Goal: Information Seeking & Learning: Learn about a topic

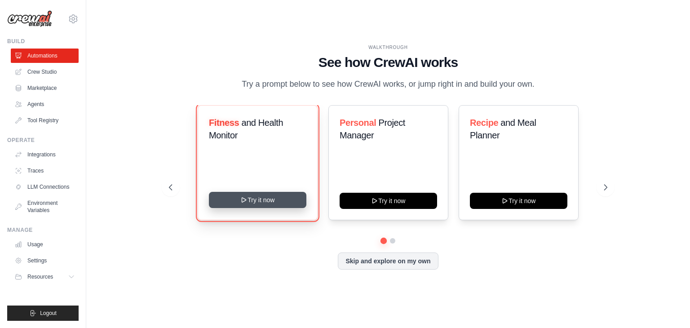
click at [240, 204] on icon at bounding box center [243, 199] width 7 height 7
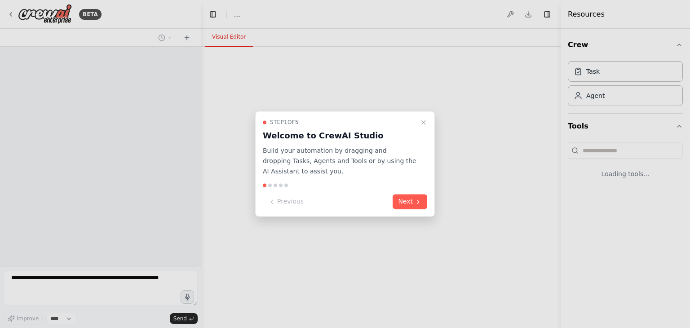
select select "****"
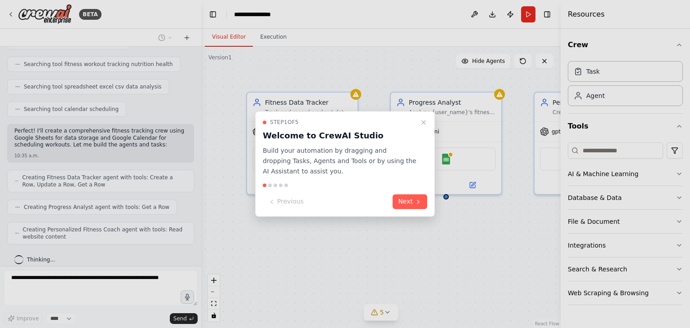
scroll to position [164, 0]
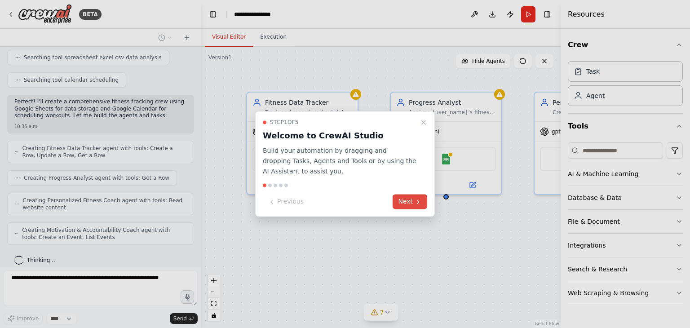
click at [400, 204] on button "Next" at bounding box center [410, 202] width 35 height 15
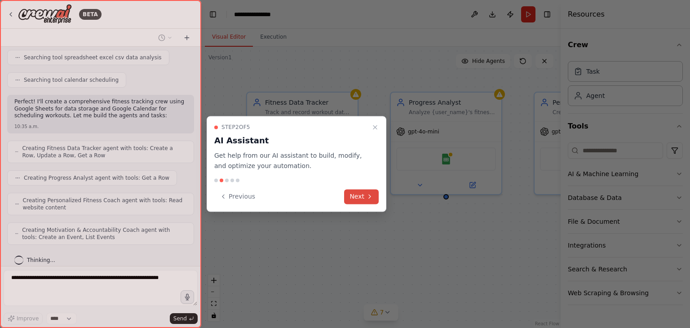
scroll to position [218, 0]
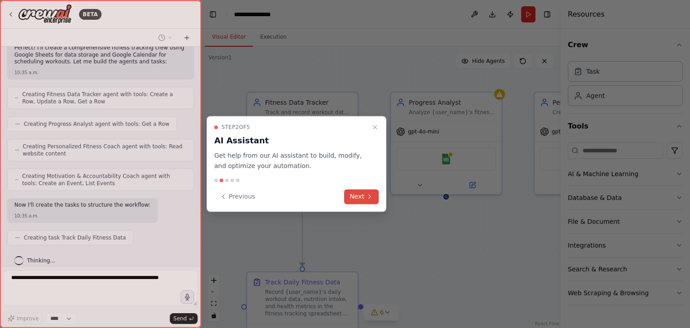
click at [372, 198] on icon at bounding box center [369, 196] width 7 height 7
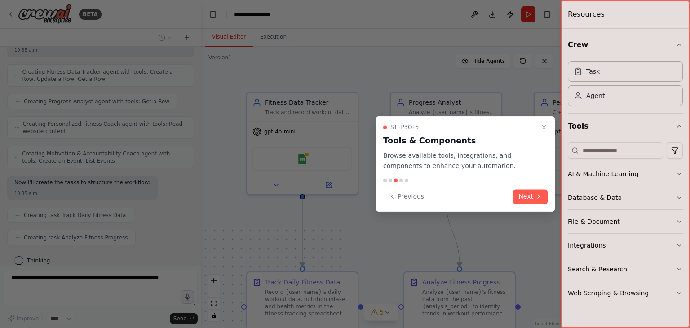
scroll to position [262, 0]
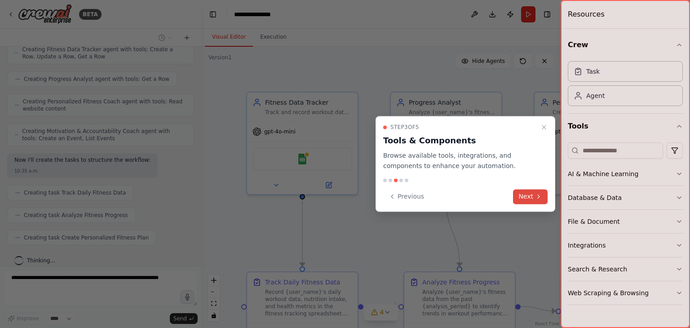
click at [542, 196] on icon at bounding box center [538, 196] width 7 height 7
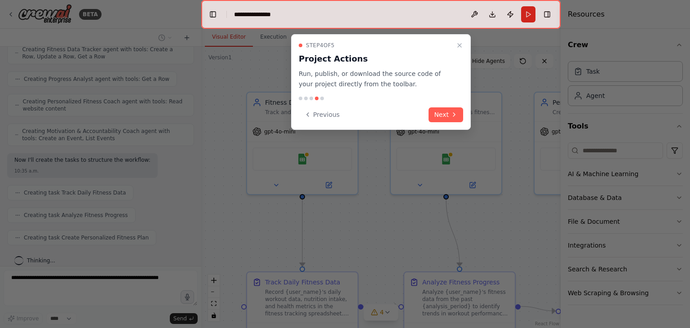
scroll to position [285, 0]
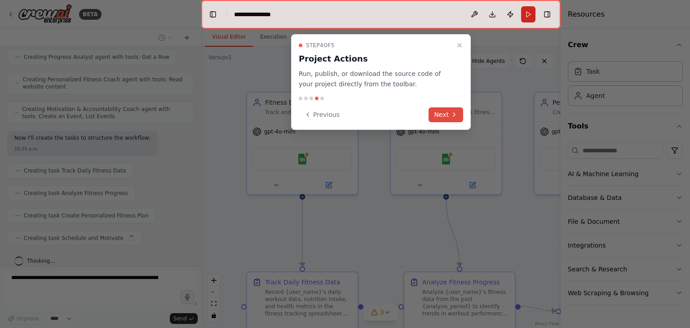
click at [442, 111] on button "Next" at bounding box center [446, 114] width 35 height 15
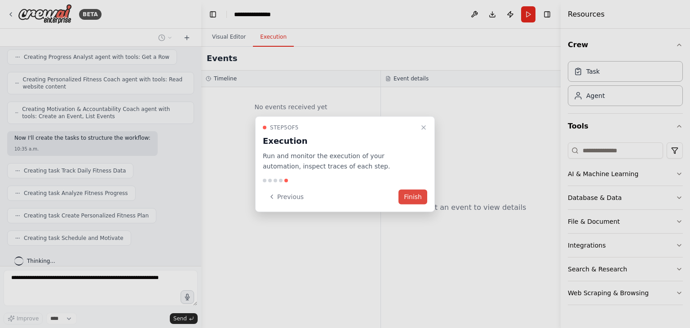
click at [417, 192] on button "Finish" at bounding box center [413, 196] width 29 height 15
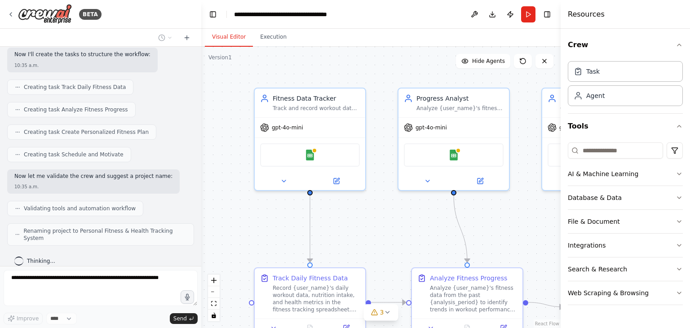
scroll to position [361, 0]
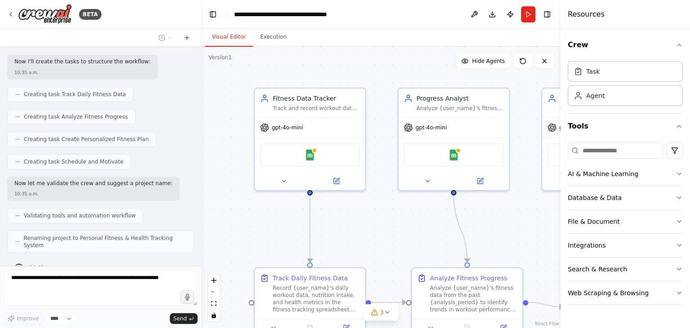
drag, startPoint x: 347, startPoint y: 81, endPoint x: 355, endPoint y: 77, distance: 8.6
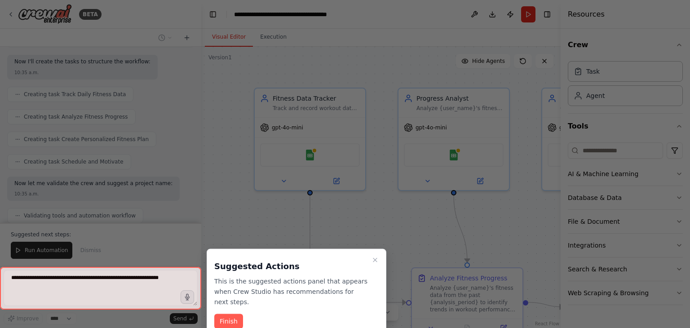
scroll to position [368, 0]
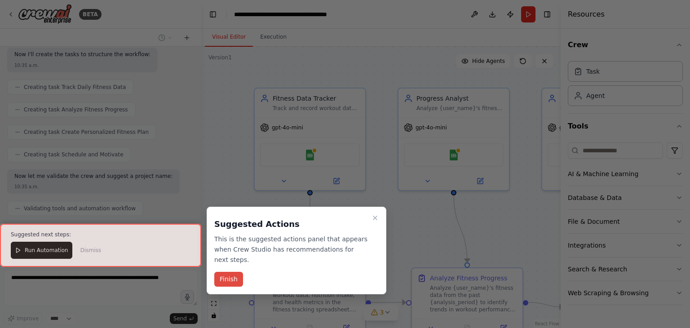
click at [224, 272] on button "Finish" at bounding box center [228, 279] width 29 height 15
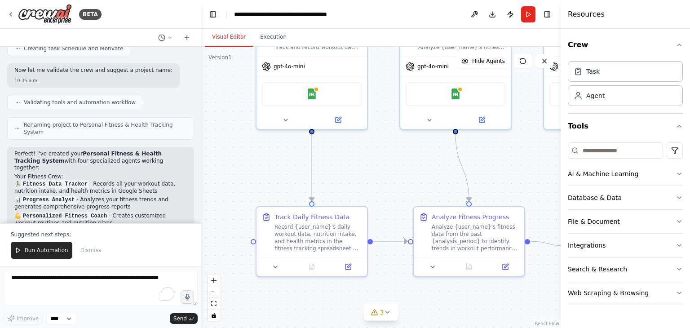
drag, startPoint x: 358, startPoint y: 243, endPoint x: 360, endPoint y: 182, distance: 61.2
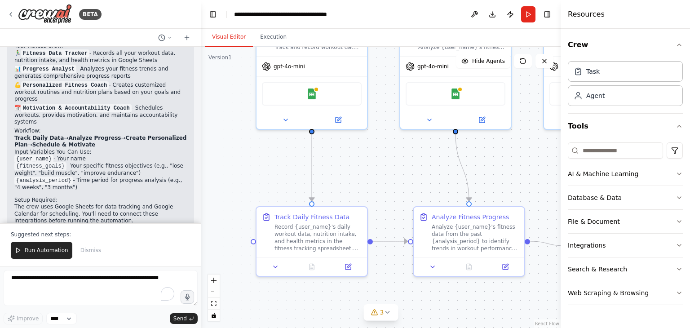
scroll to position [612, 0]
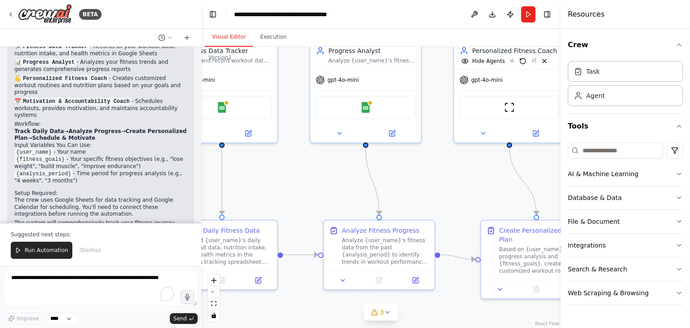
drag, startPoint x: 428, startPoint y: 187, endPoint x: 338, endPoint y: 201, distance: 90.9
click at [390, 313] on icon at bounding box center [387, 312] width 7 height 7
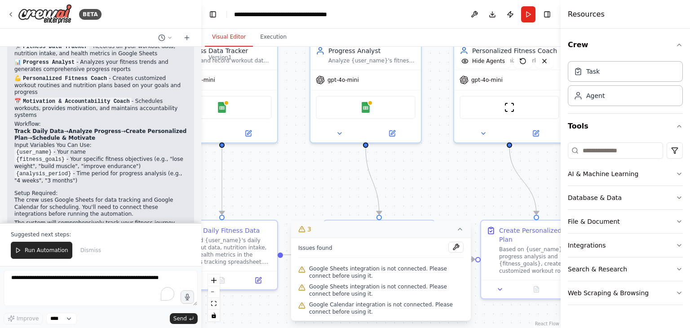
click at [431, 184] on div ".deletable-edge-delete-btn { width: 20px; height: 20px; border: 0px solid #ffff…" at bounding box center [381, 187] width 360 height 281
click at [458, 231] on icon at bounding box center [460, 229] width 7 height 7
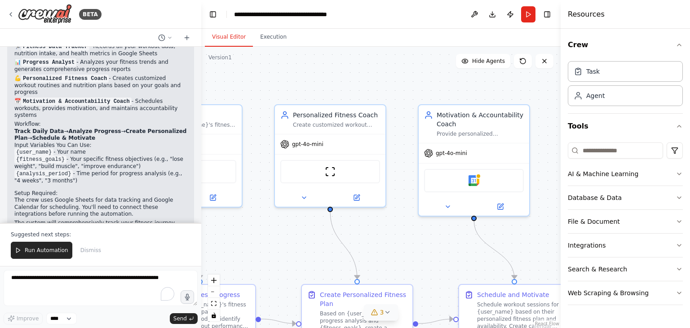
drag, startPoint x: 457, startPoint y: 191, endPoint x: 278, endPoint y: 255, distance: 190.5
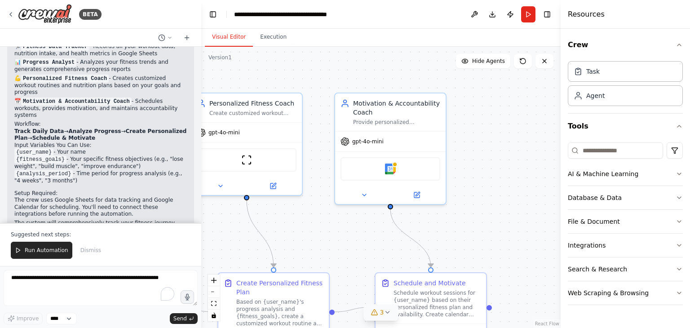
drag, startPoint x: 408, startPoint y: 249, endPoint x: 324, endPoint y: 237, distance: 84.4
drag, startPoint x: 198, startPoint y: 195, endPoint x: 202, endPoint y: 109, distance: 86.0
click at [202, 109] on div "BETA Set up a crew that tracks your workouts, monitors nutrition intake, analyz…" at bounding box center [345, 164] width 690 height 328
drag, startPoint x: 204, startPoint y: 205, endPoint x: 505, endPoint y: 236, distance: 302.2
click at [505, 236] on div ".deletable-edge-delete-btn { width: 20px; height: 20px; border: 0px solid #ffff…" at bounding box center [381, 187] width 359 height 281
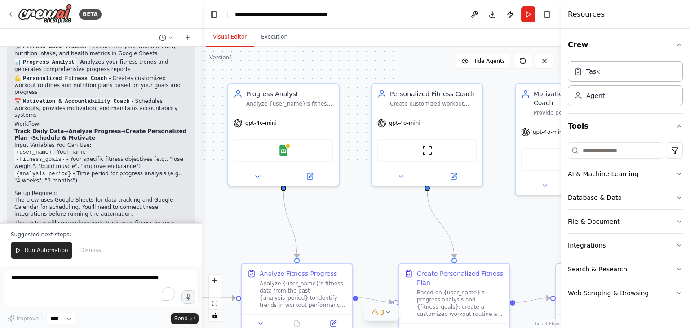
drag, startPoint x: 334, startPoint y: 203, endPoint x: 470, endPoint y: 191, distance: 135.8
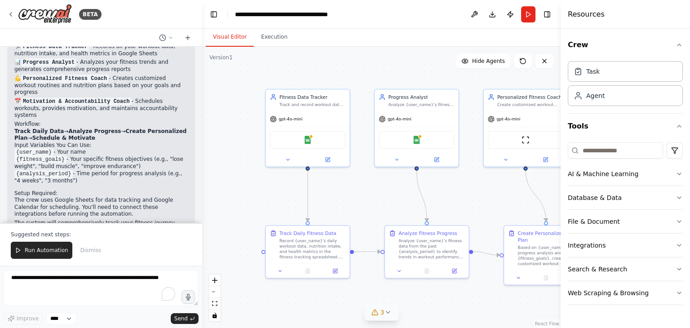
drag, startPoint x: 438, startPoint y: 70, endPoint x: 540, endPoint y: 69, distance: 102.0
click at [540, 69] on div ".deletable-edge-delete-btn { width: 20px; height: 20px; border: 0px solid #ffff…" at bounding box center [381, 187] width 359 height 281
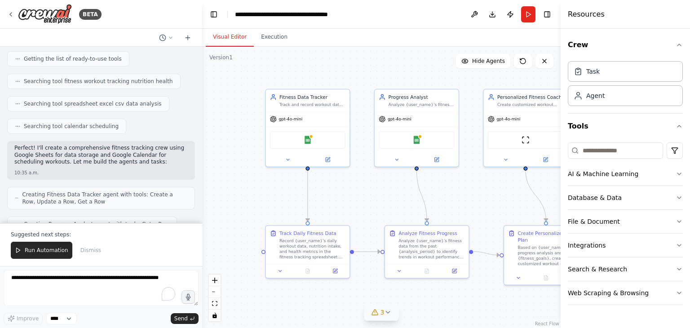
scroll to position [0, 0]
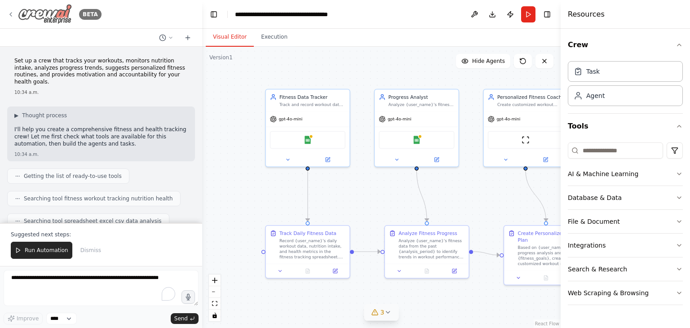
click at [10, 16] on icon at bounding box center [10, 14] width 7 height 7
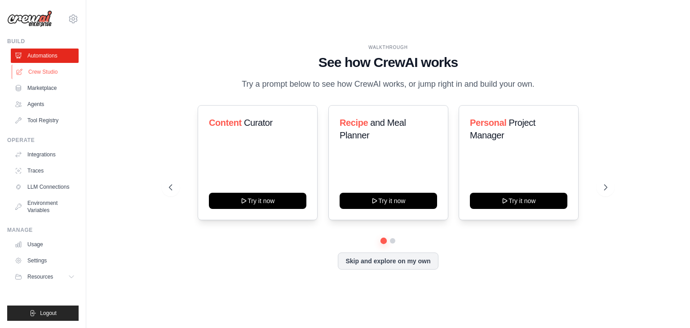
click at [44, 76] on link "Crew Studio" at bounding box center [46, 72] width 68 height 14
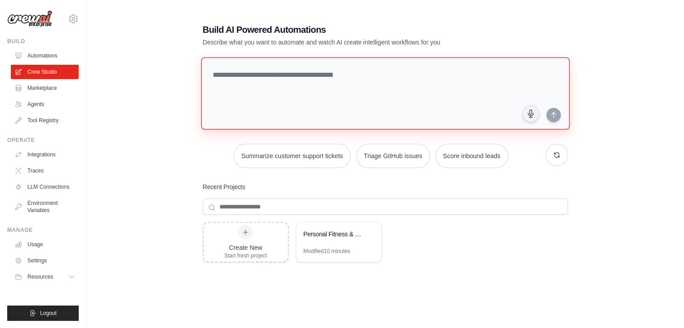
click at [231, 75] on textarea at bounding box center [384, 93] width 369 height 73
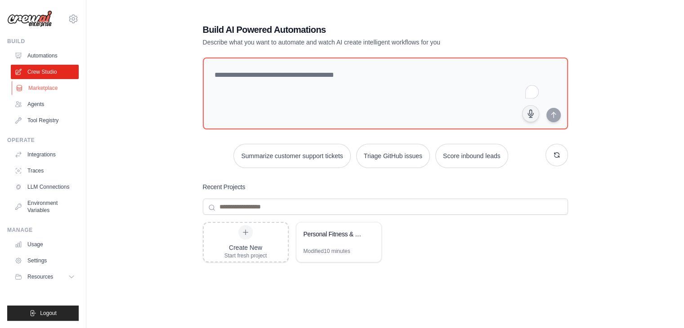
click at [37, 86] on link "Marketplace" at bounding box center [46, 88] width 68 height 14
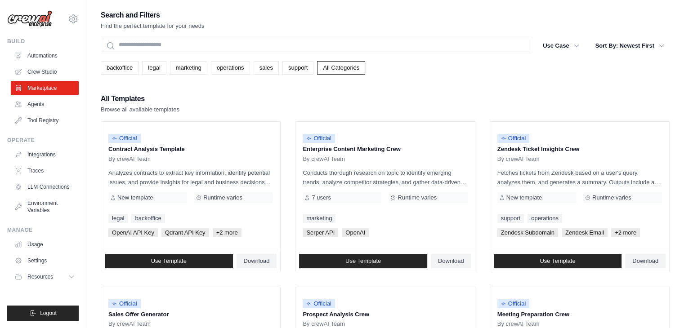
drag, startPoint x: 409, startPoint y: 96, endPoint x: 397, endPoint y: 62, distance: 36.4
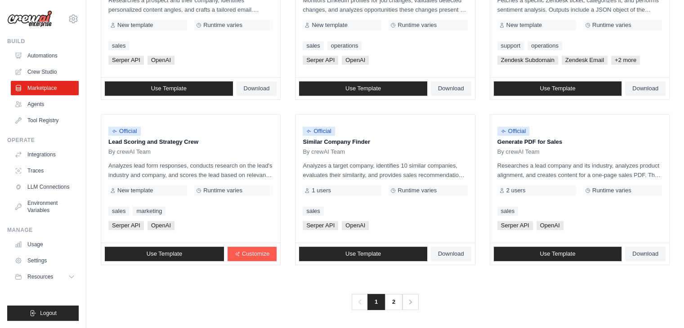
scroll to position [503, 0]
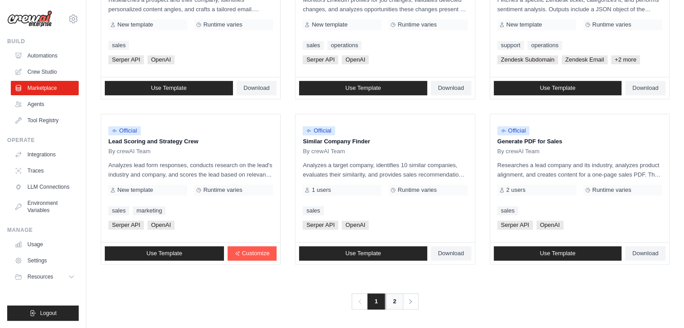
click at [395, 303] on link "2" at bounding box center [394, 301] width 18 height 16
